Goal: Check status: Check status

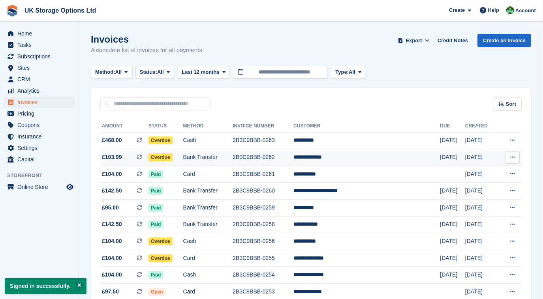
click at [173, 157] on span "Overdue" at bounding box center [160, 158] width 24 height 8
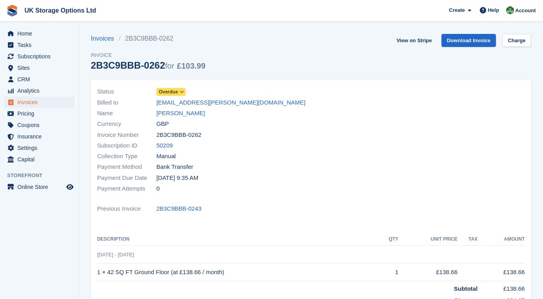
click at [182, 92] on icon at bounding box center [182, 92] width 4 height 5
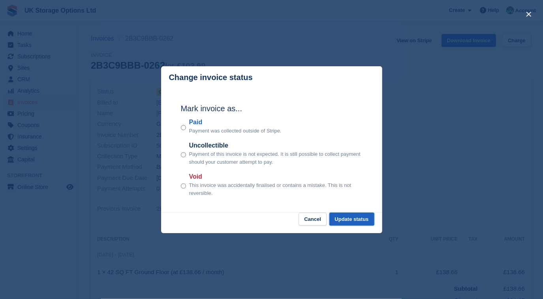
click at [342, 217] on button "Update status" at bounding box center [351, 219] width 45 height 13
